Goal: Transaction & Acquisition: Purchase product/service

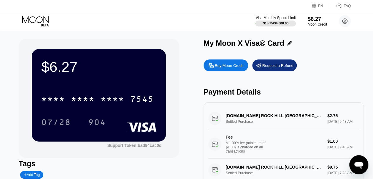
click at [237, 66] on div "Buy Moon Credit" at bounding box center [229, 65] width 29 height 5
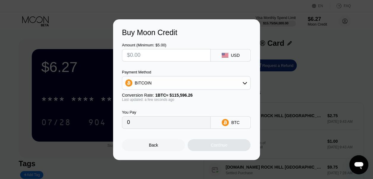
click at [182, 54] on input "text" at bounding box center [166, 55] width 79 height 12
type input "$2"
type input "0.00001731"
type input "0"
type input "$3"
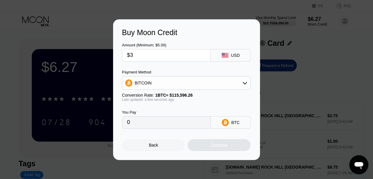
type input "0.00002596"
type input "$30"
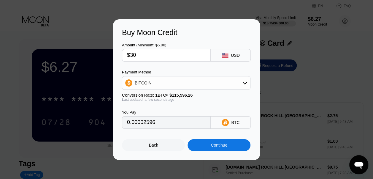
type input "0.00025953"
type input "$30"
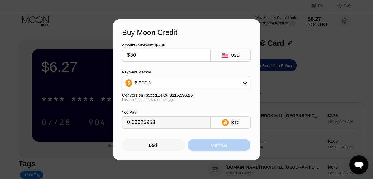
click at [223, 147] on div "Continue" at bounding box center [219, 144] width 17 height 5
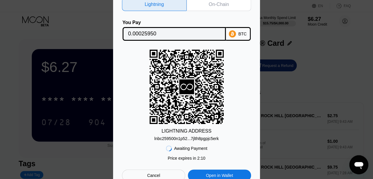
scroll to position [135, 0]
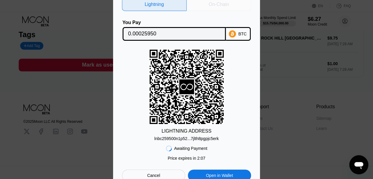
click at [217, 2] on div "On-Chain" at bounding box center [219, 4] width 20 height 6
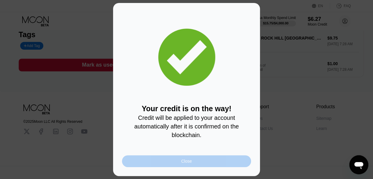
click at [206, 163] on div "Close" at bounding box center [186, 161] width 129 height 12
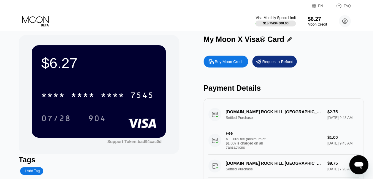
scroll to position [0, 0]
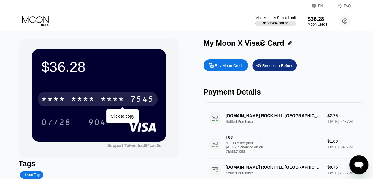
click at [111, 102] on div "* * * *" at bounding box center [113, 99] width 24 height 9
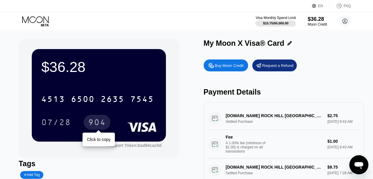
click at [93, 122] on div "904" at bounding box center [97, 122] width 18 height 9
